Goal: Task Accomplishment & Management: Complete application form

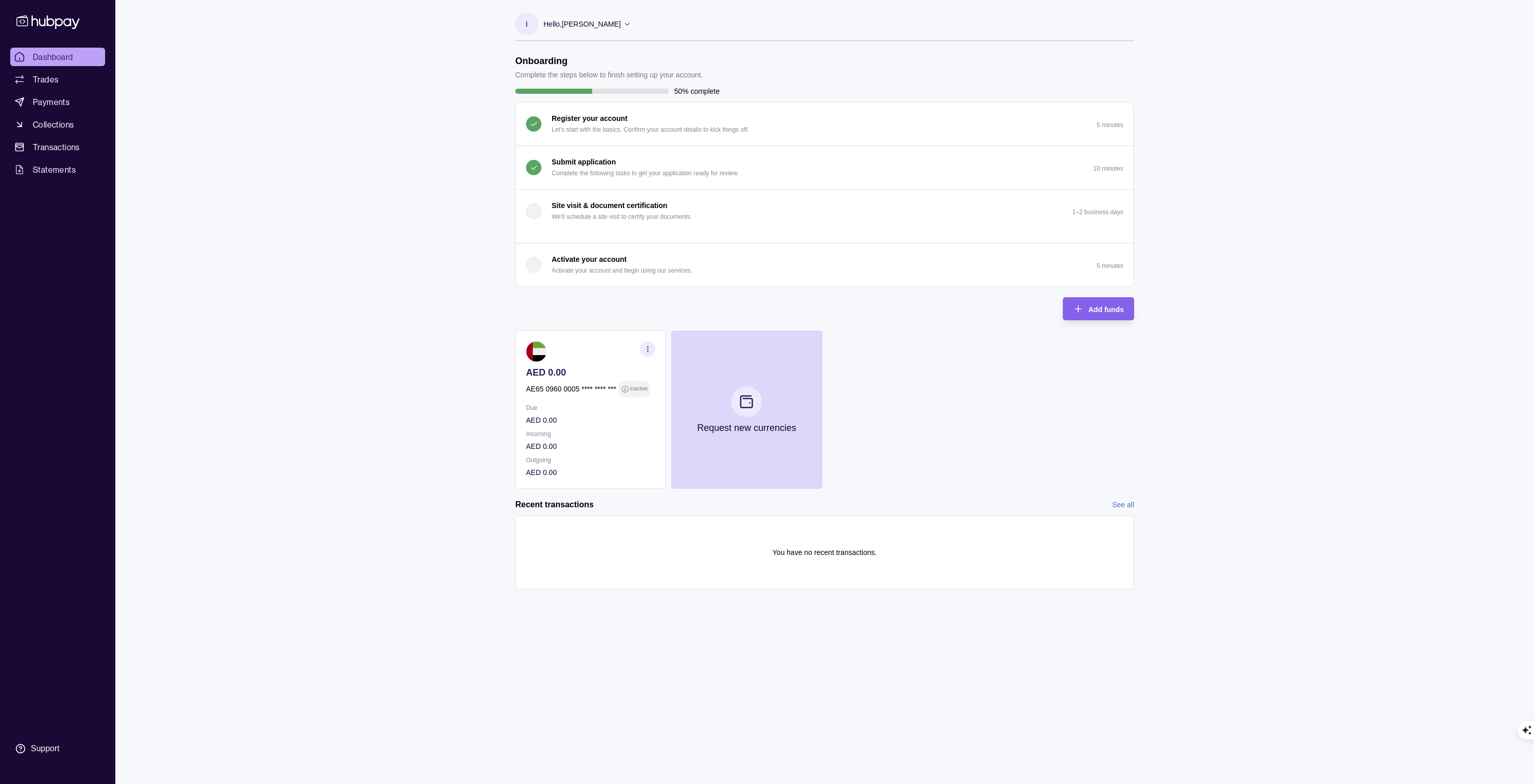
click at [654, 168] on p "Complete the following tasks to get your application ready for review." at bounding box center [644, 173] width 187 height 11
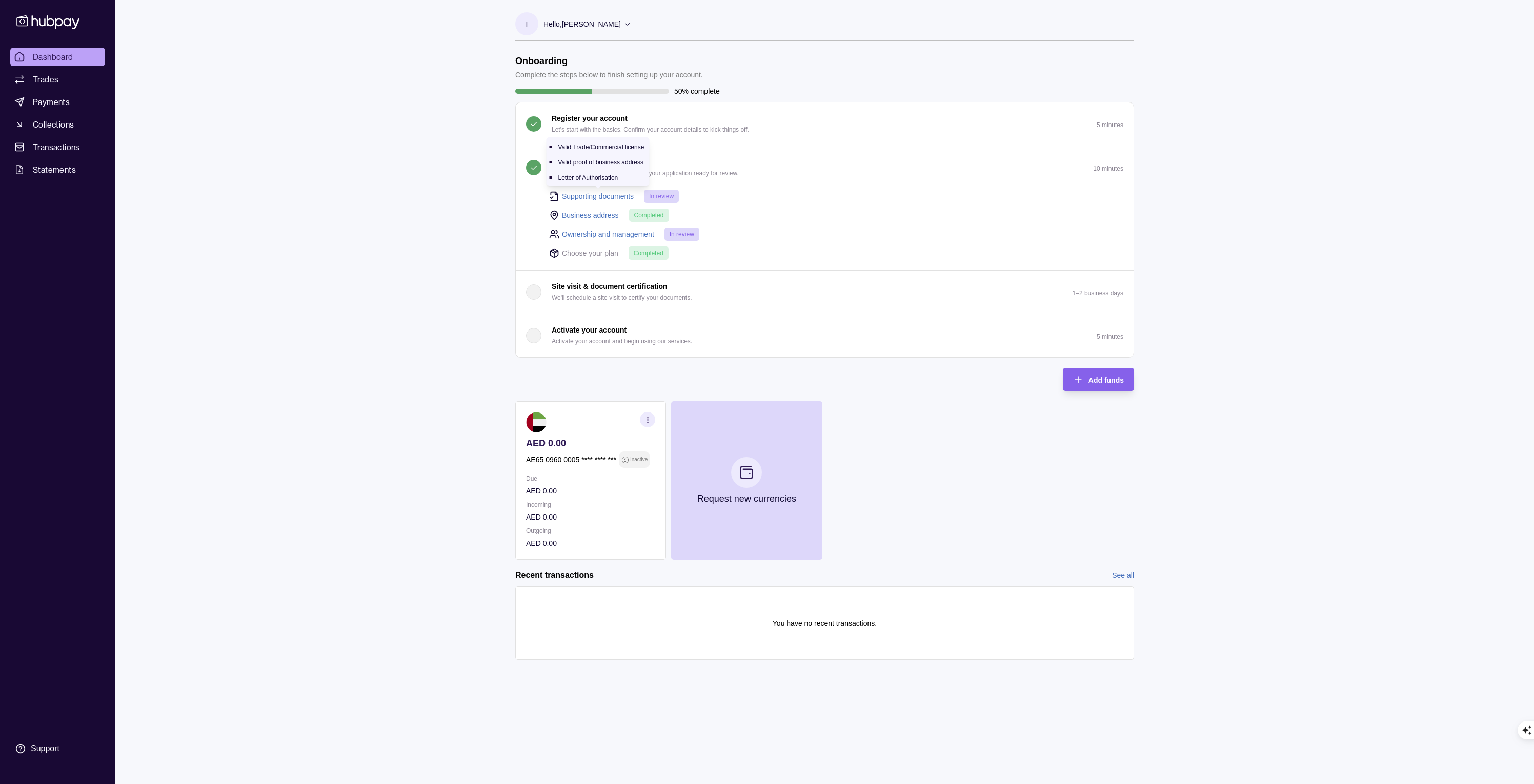
click at [601, 195] on link "Supporting documents" at bounding box center [598, 196] width 72 height 11
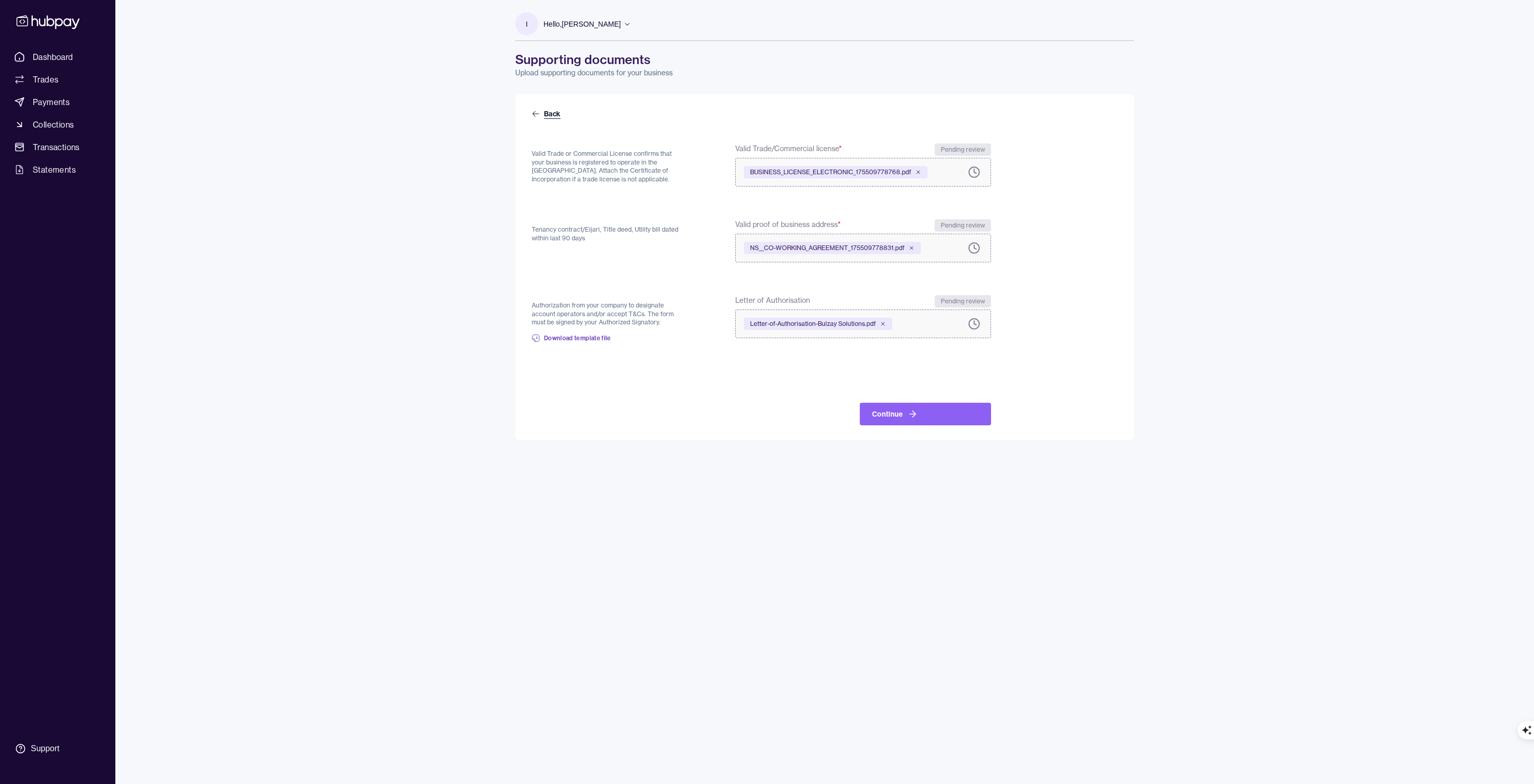
click at [552, 114] on link "Back" at bounding box center [547, 113] width 31 height 10
